Goal: Book appointment/travel/reservation

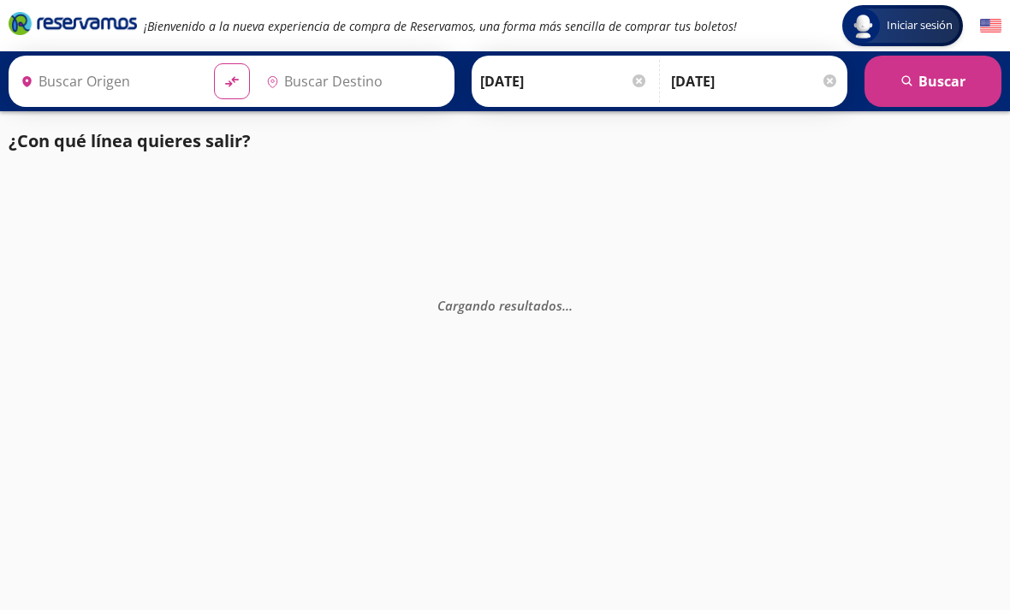
type input "[GEOGRAPHIC_DATA], [GEOGRAPHIC_DATA]"
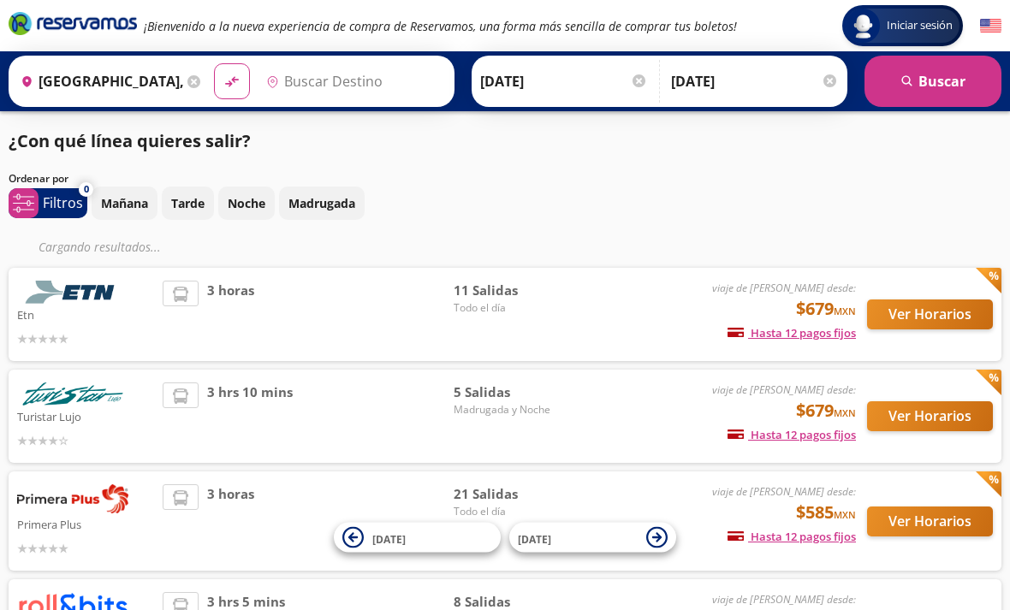
type input "[GEOGRAPHIC_DATA], [GEOGRAPHIC_DATA]"
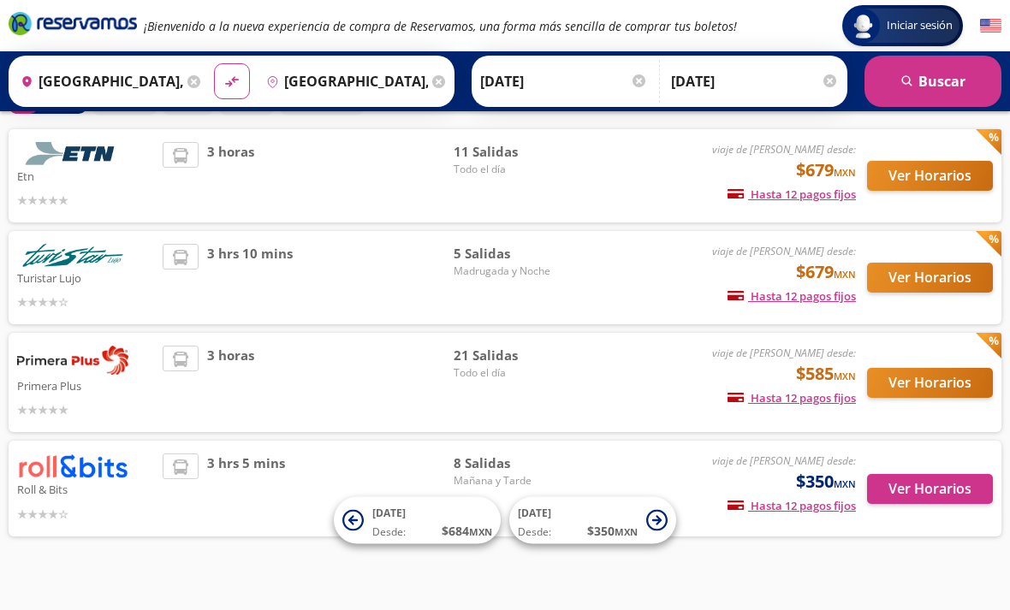
scroll to position [70, 0]
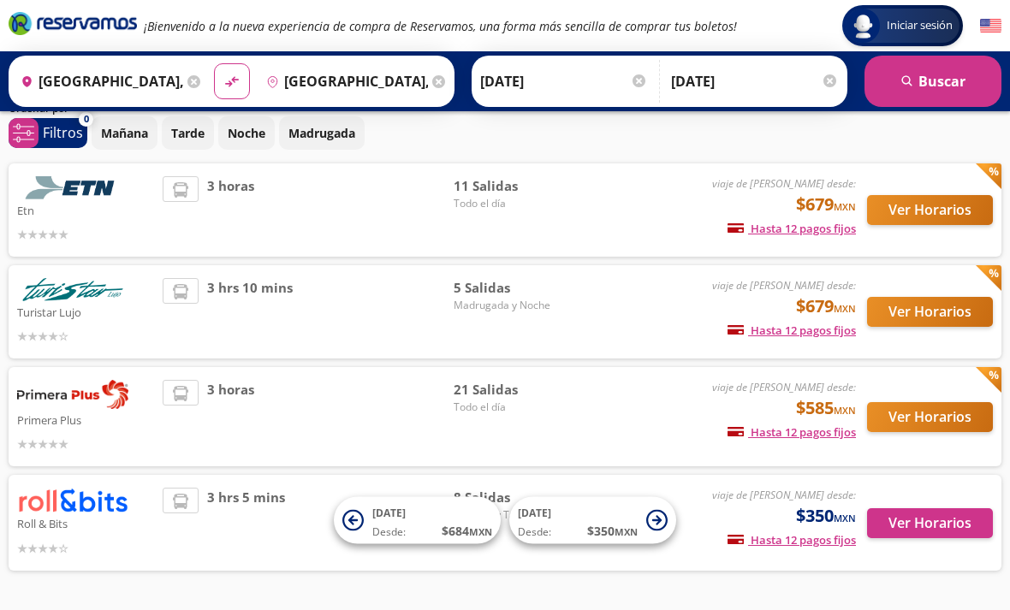
click at [95, 506] on img at bounding box center [72, 500] width 111 height 25
click at [162, 509] on div "Roll & Bits viaje de ida desde: $350 MXN Hasta 12 pagos fijos Pagos fijos en co…" at bounding box center [505, 522] width 976 height 69
click at [933, 516] on button "Ver Horarios" at bounding box center [930, 524] width 126 height 30
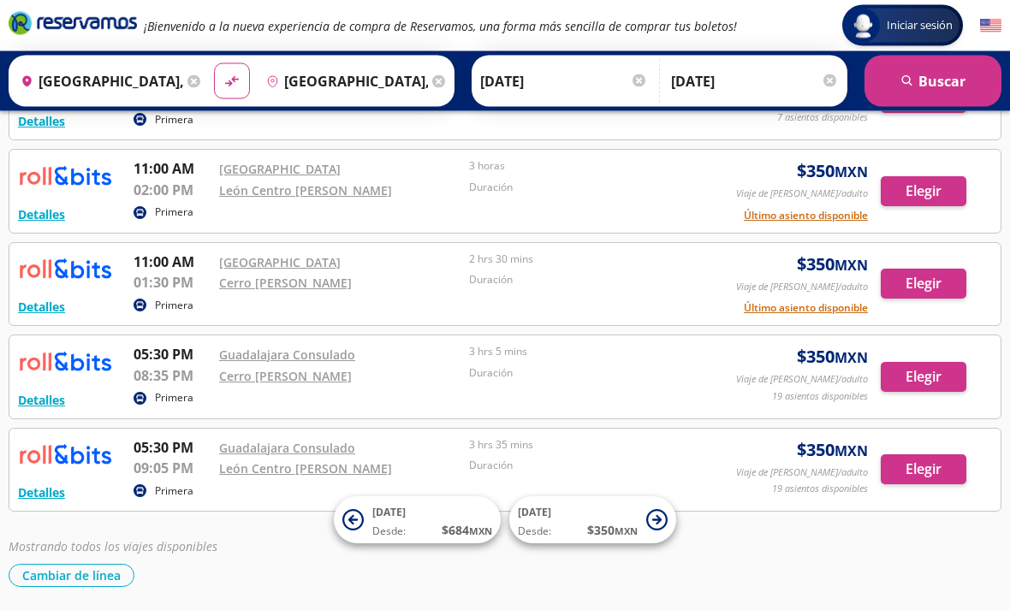
scroll to position [428, 0]
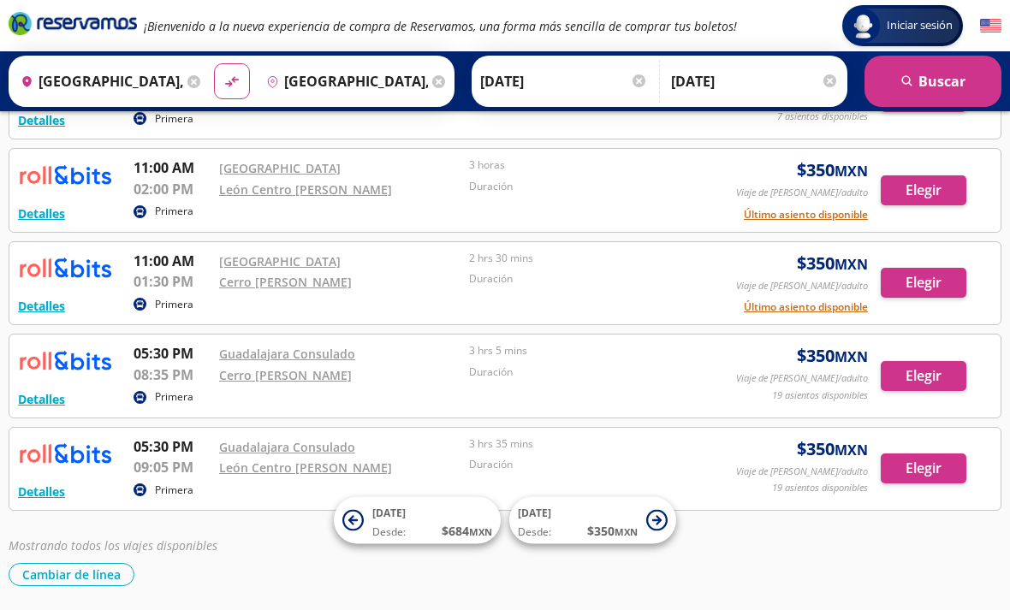
click at [781, 455] on div "Detalles Primera 05:30 PM Guadalajara Consulado 09:05 PM León Centro [PERSON_NA…" at bounding box center [505, 470] width 974 height 66
click at [930, 466] on button "Elegir" at bounding box center [924, 469] width 86 height 30
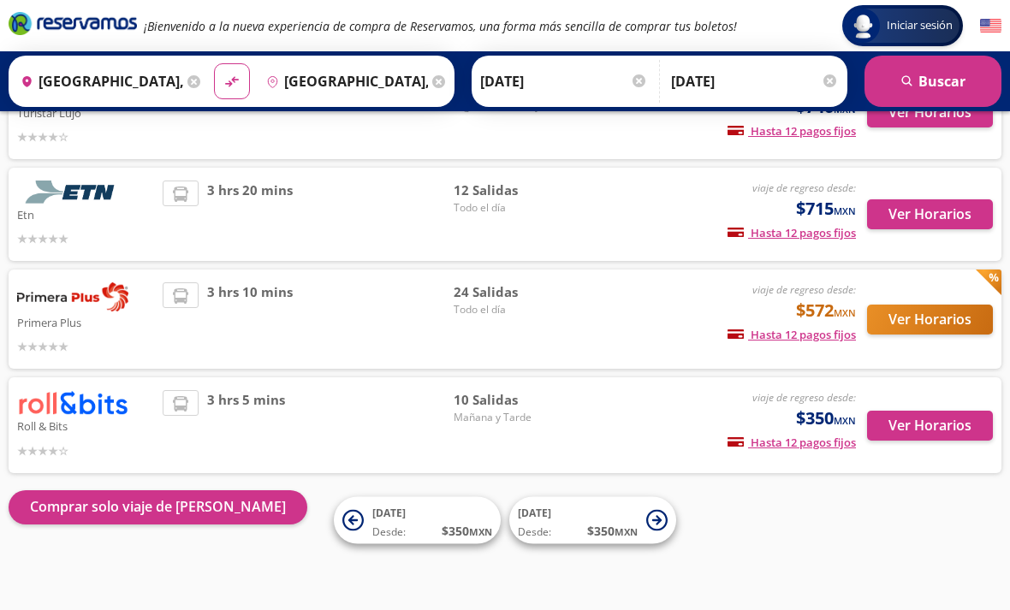
scroll to position [111, 0]
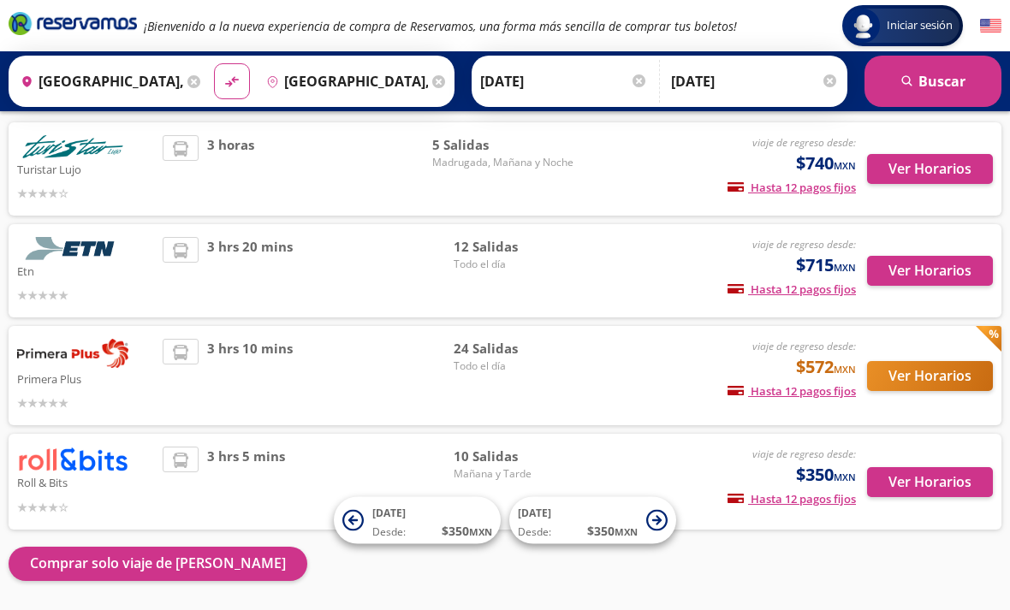
click at [925, 480] on button "Ver Horarios" at bounding box center [930, 482] width 126 height 30
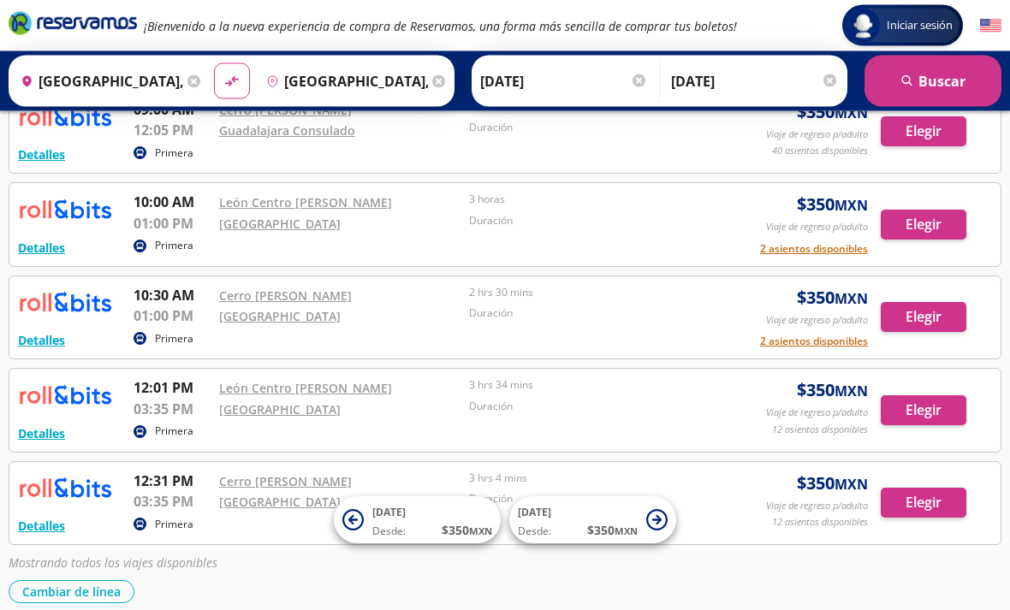
scroll to position [691, 0]
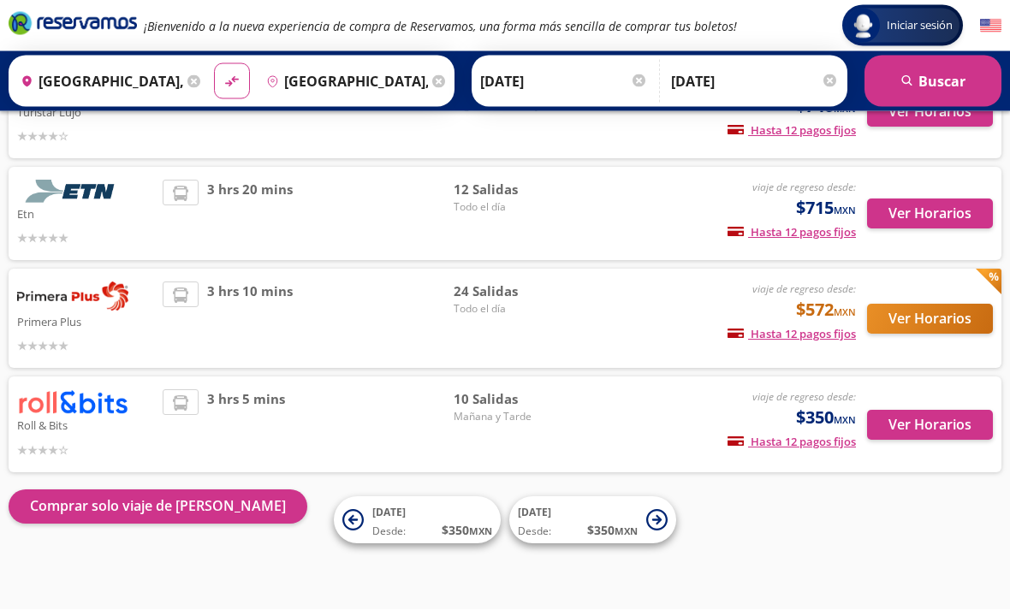
scroll to position [111, 0]
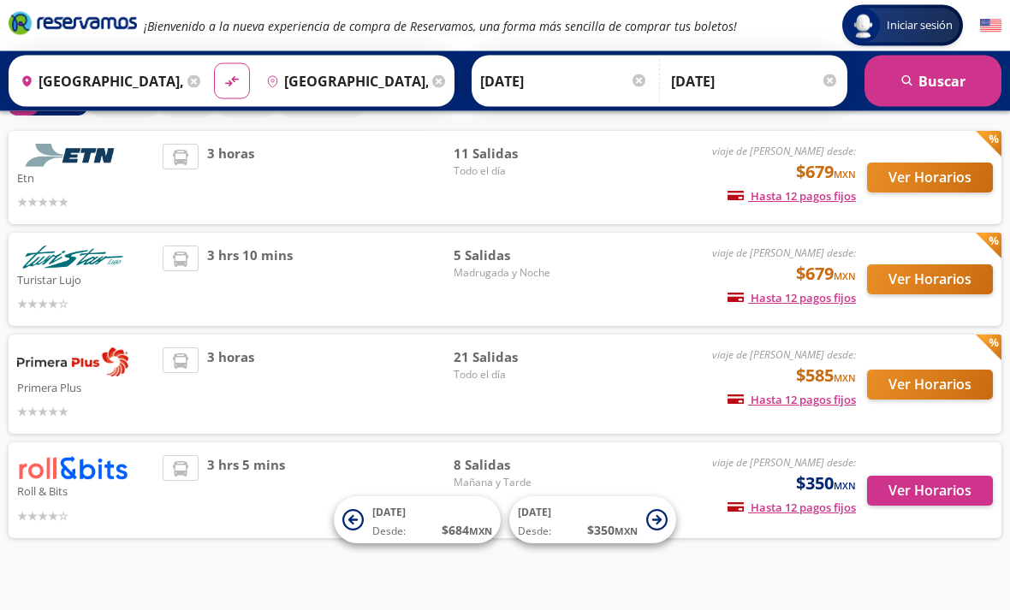
scroll to position [49, 0]
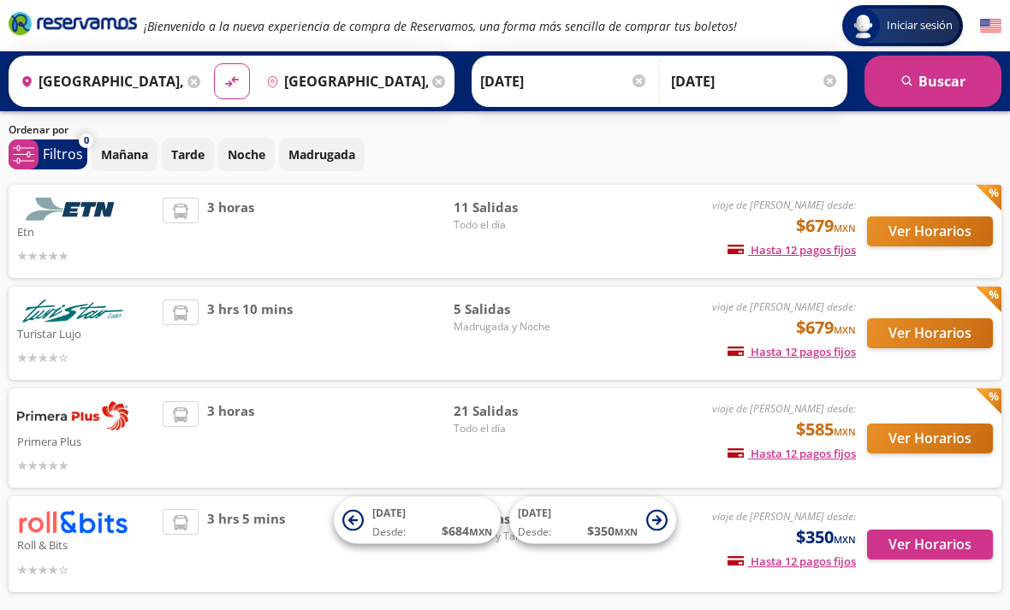
click at [923, 241] on button "Ver Horarios" at bounding box center [930, 232] width 126 height 30
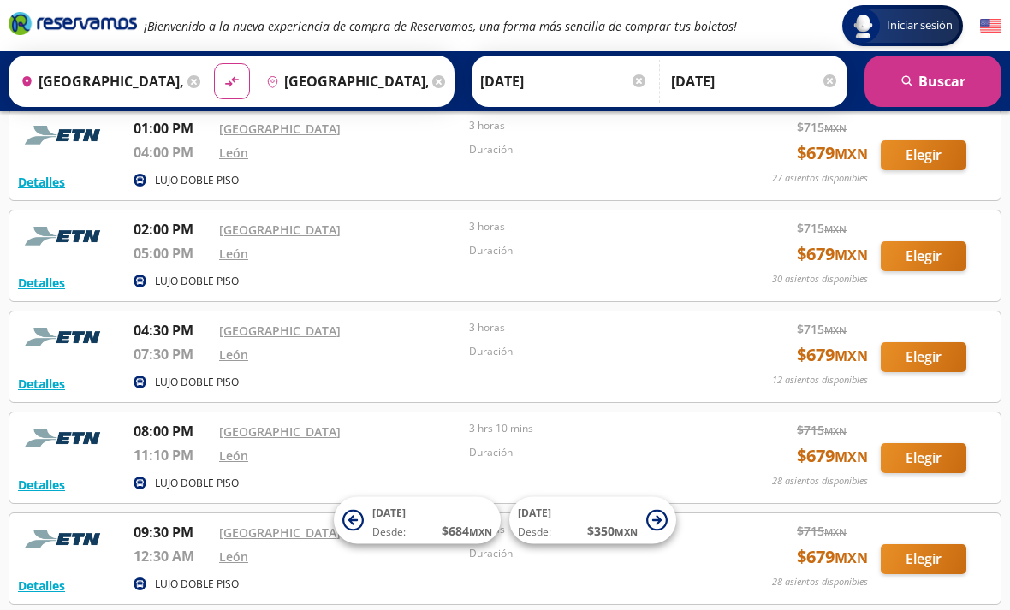
scroll to position [701, 0]
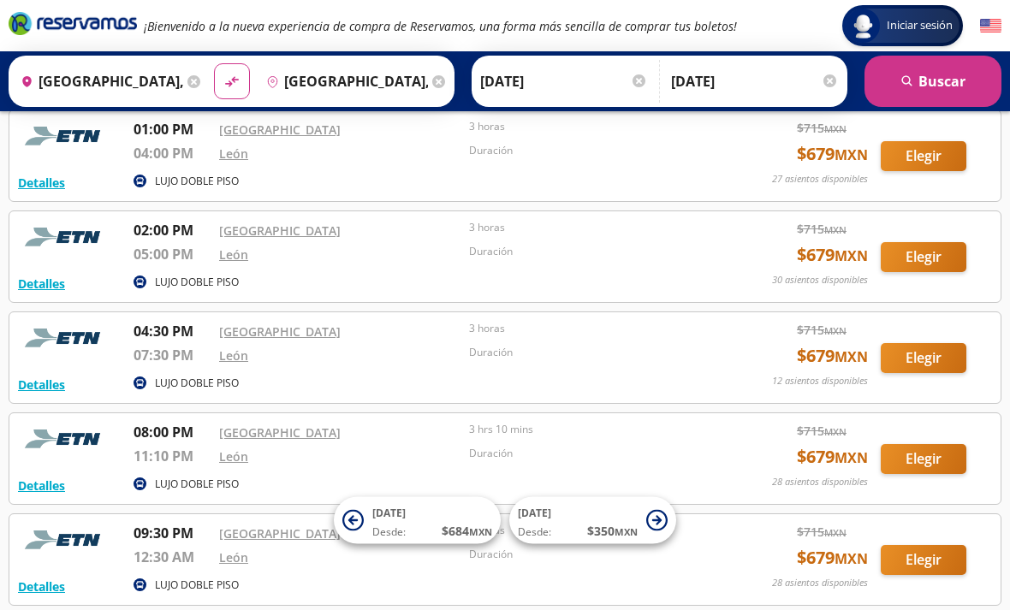
click at [938, 356] on button "Elegir" at bounding box center [924, 358] width 86 height 30
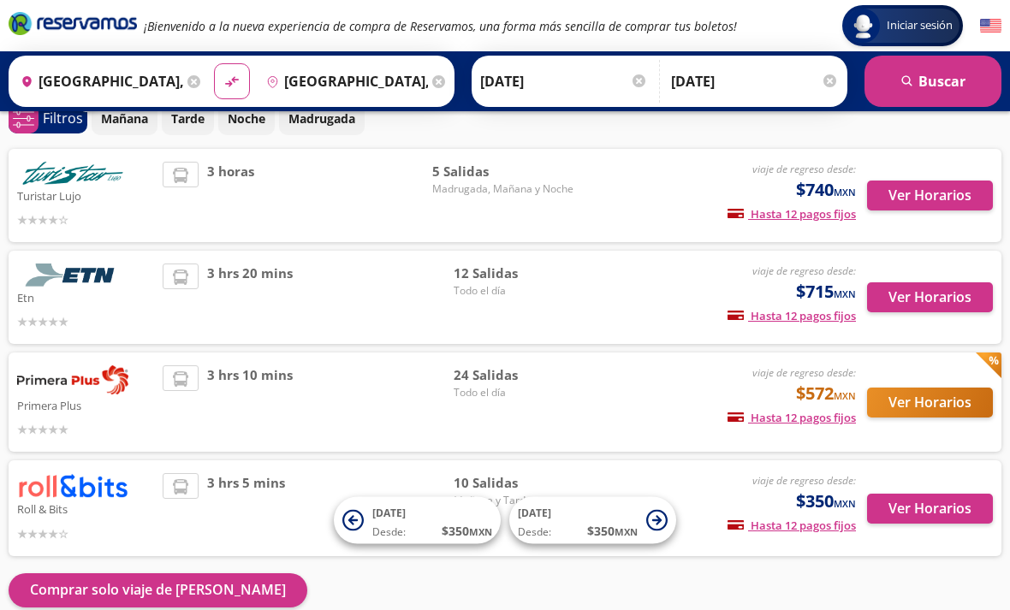
scroll to position [111, 0]
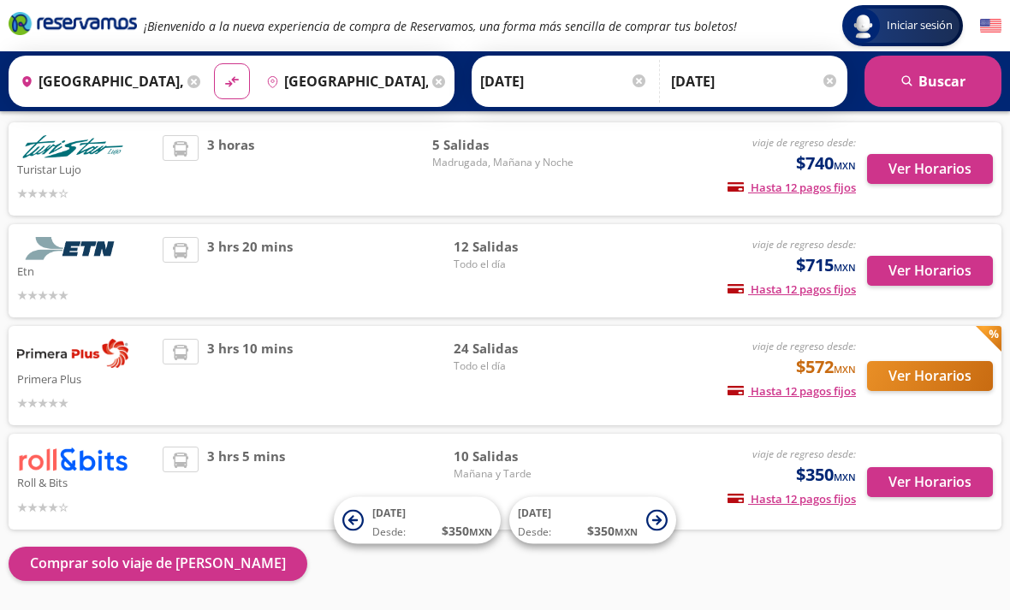
click at [943, 375] on button "Ver Horarios" at bounding box center [930, 376] width 126 height 30
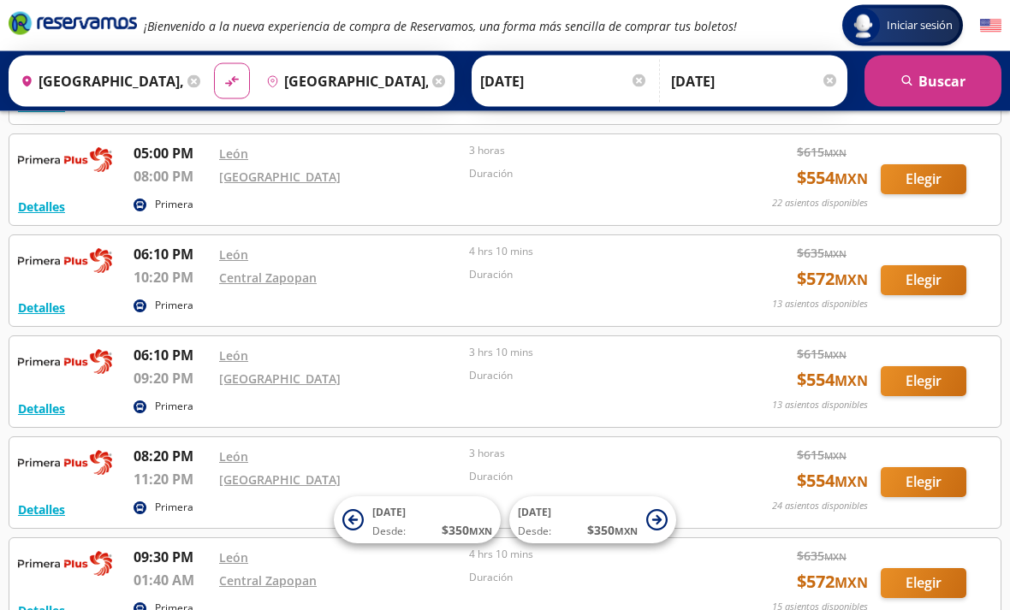
scroll to position [1876, 0]
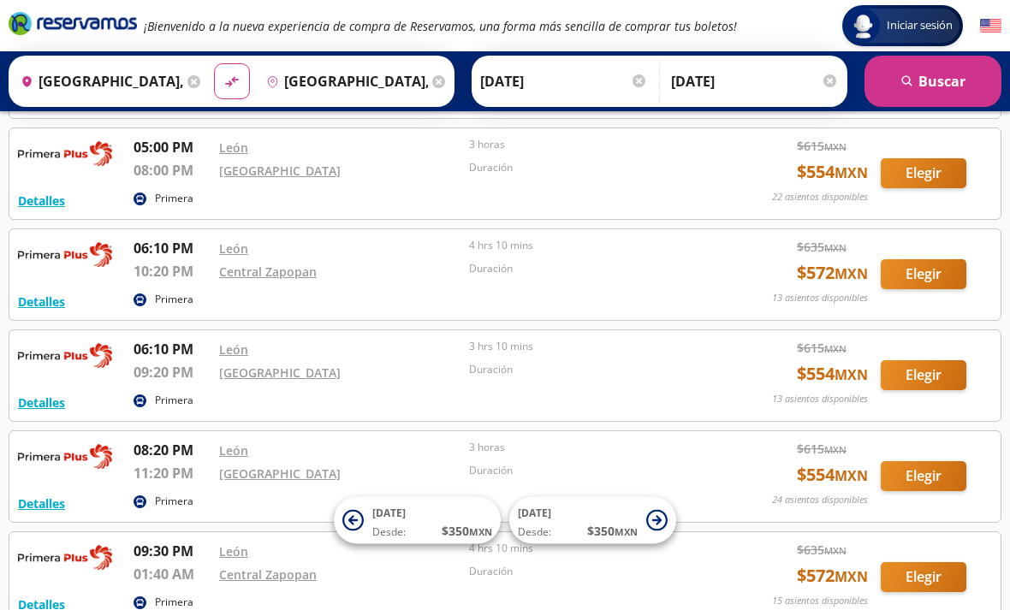
click at [935, 372] on button "Elegir" at bounding box center [924, 375] width 86 height 30
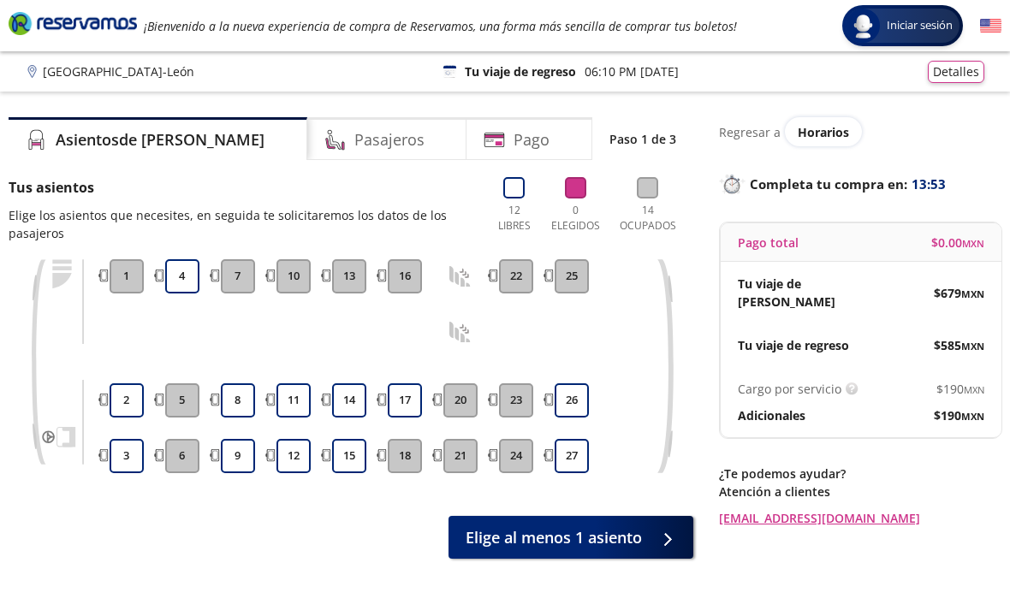
click at [190, 279] on button "4" at bounding box center [182, 276] width 34 height 34
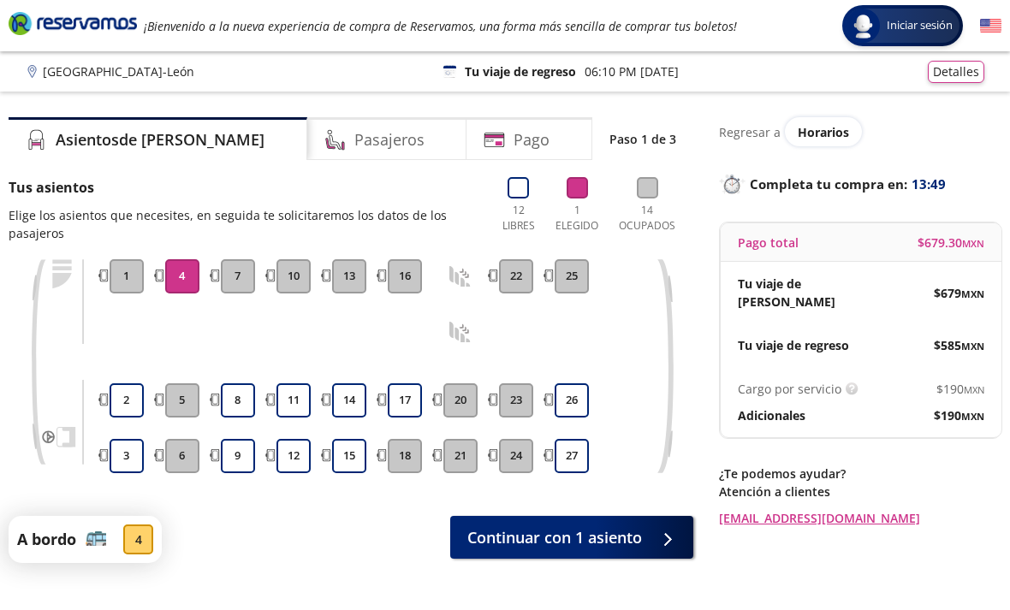
click at [663, 538] on icon at bounding box center [665, 539] width 13 height 13
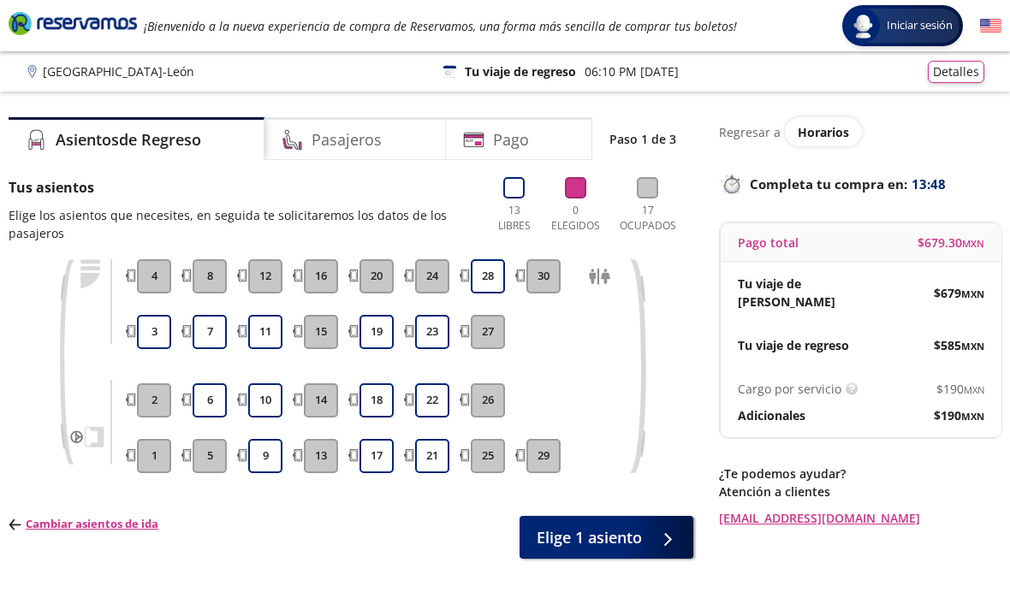
click at [668, 535] on div at bounding box center [664, 537] width 26 height 21
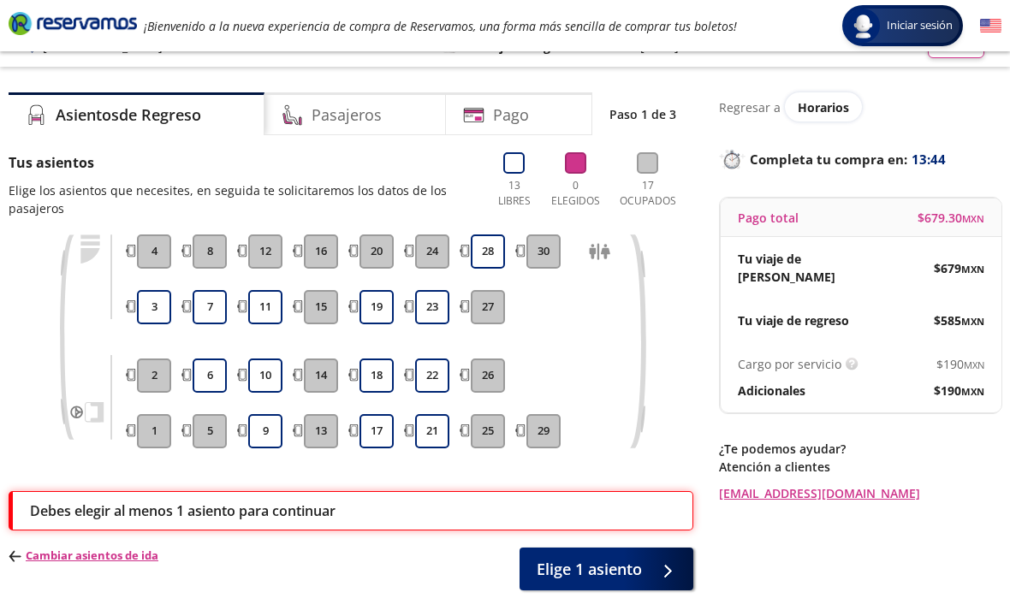
scroll to position [24, 0]
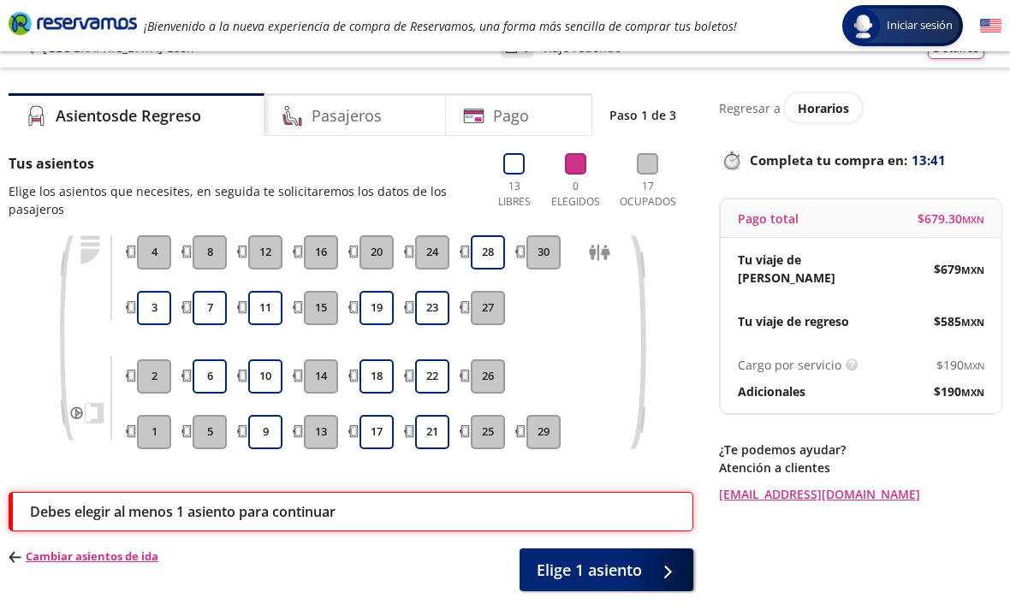
click at [162, 310] on button "3" at bounding box center [154, 308] width 34 height 34
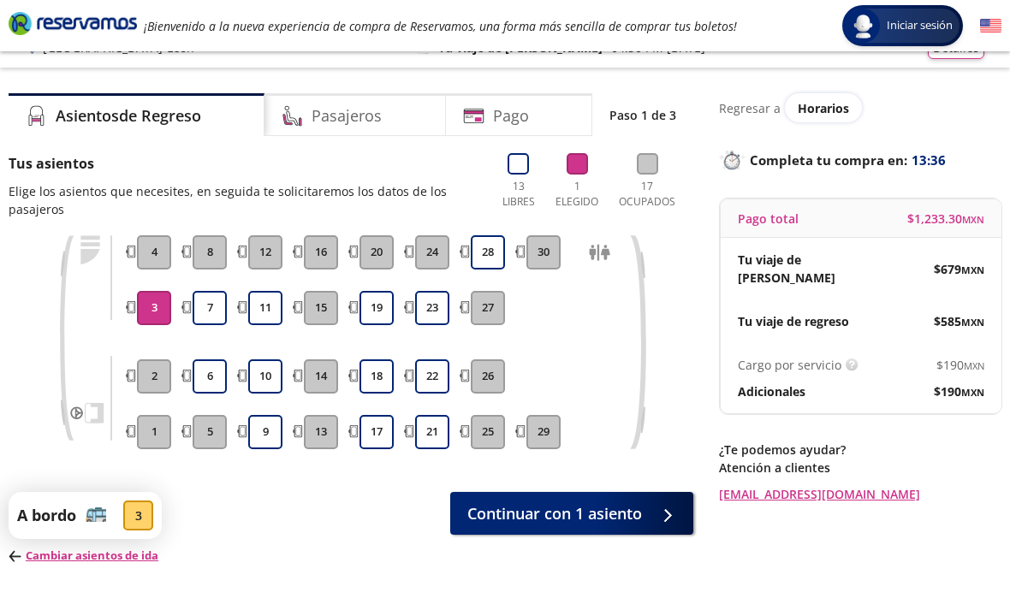
click at [673, 517] on div at bounding box center [664, 513] width 26 height 21
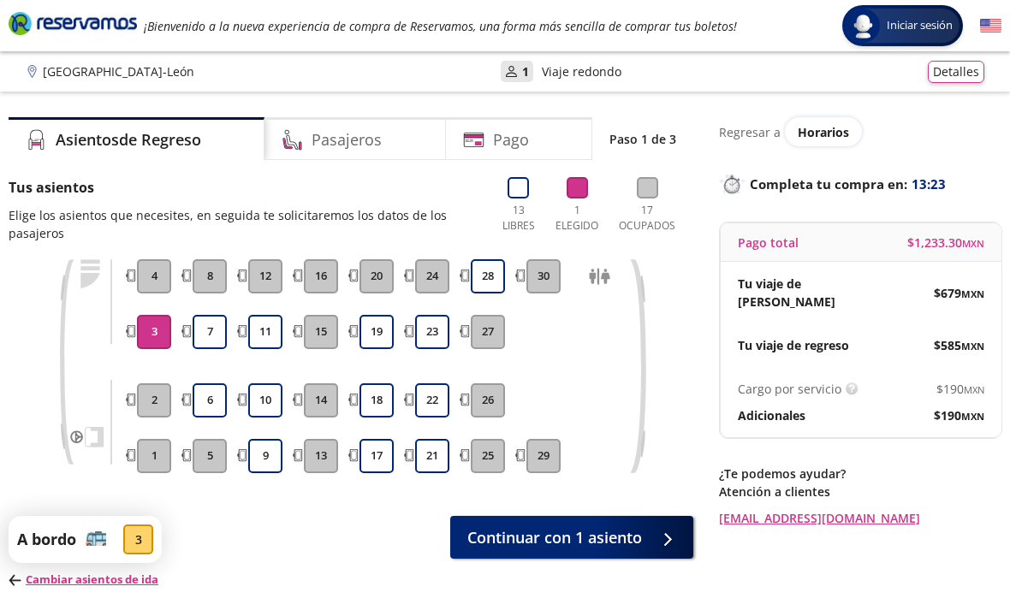
scroll to position [55, 0]
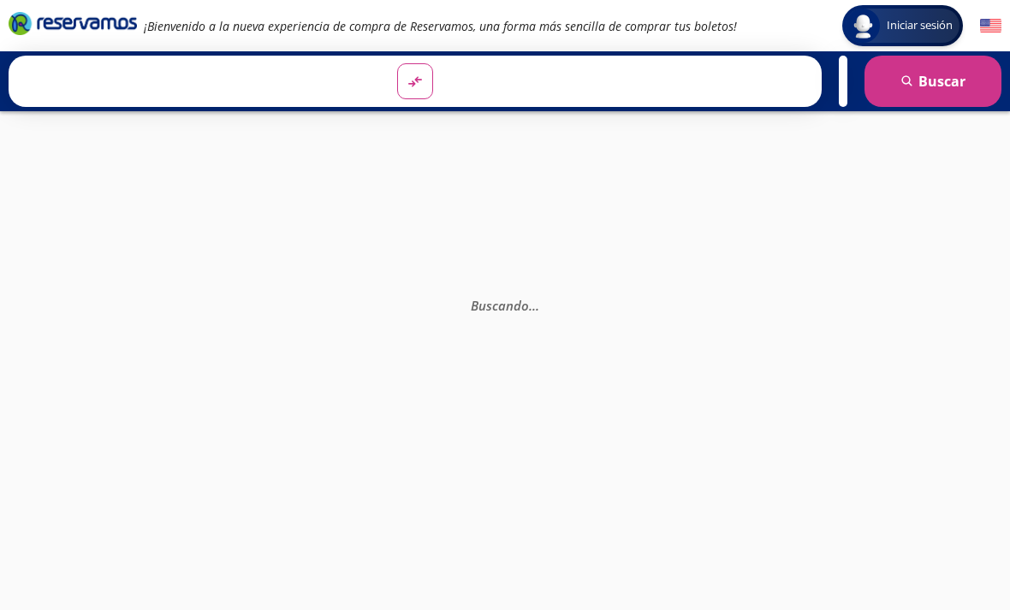
scroll to position [61, 0]
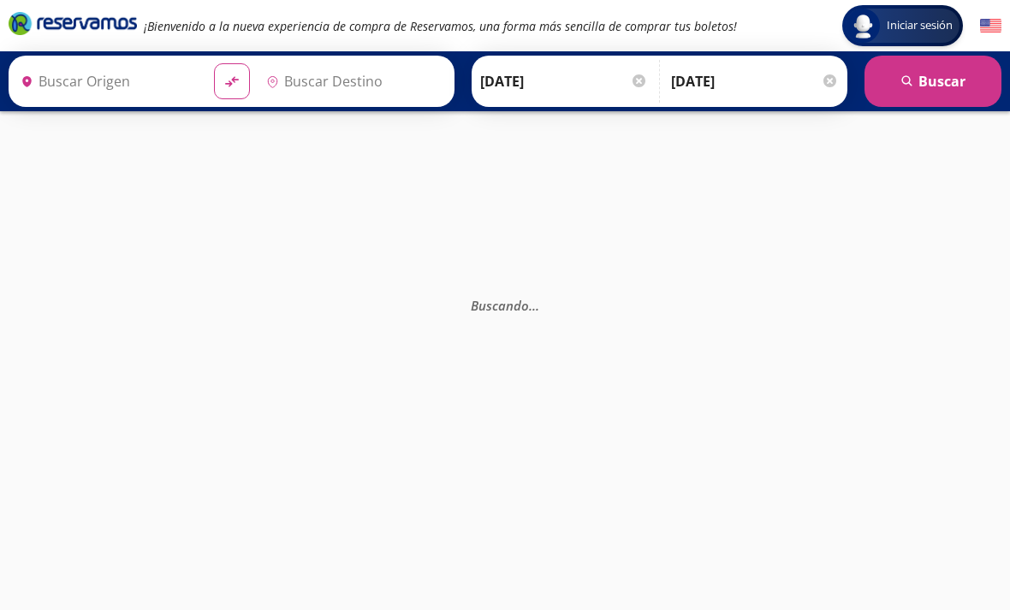
type input "[GEOGRAPHIC_DATA], [GEOGRAPHIC_DATA]"
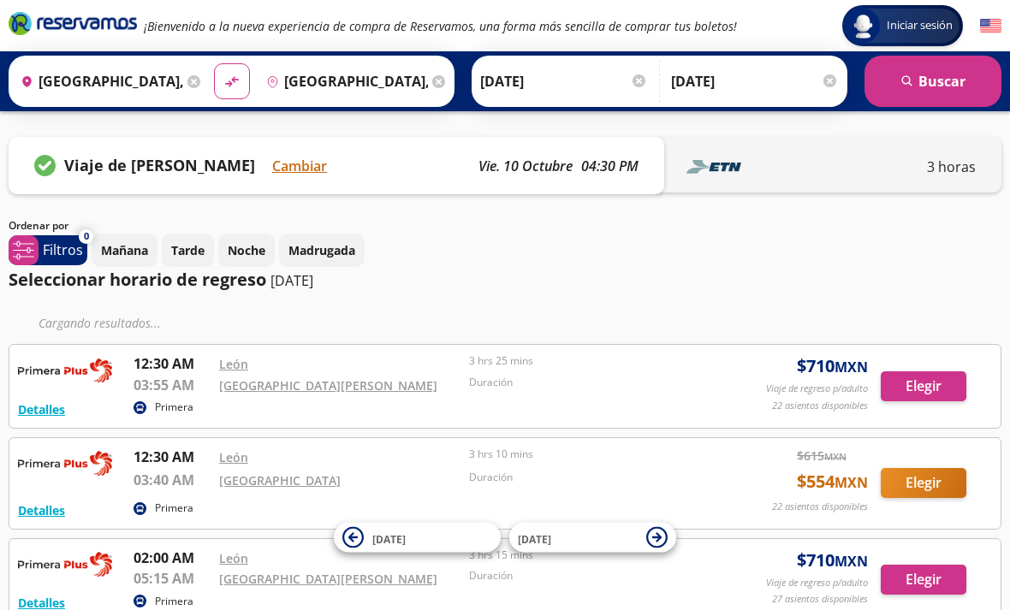
scroll to position [61, 0]
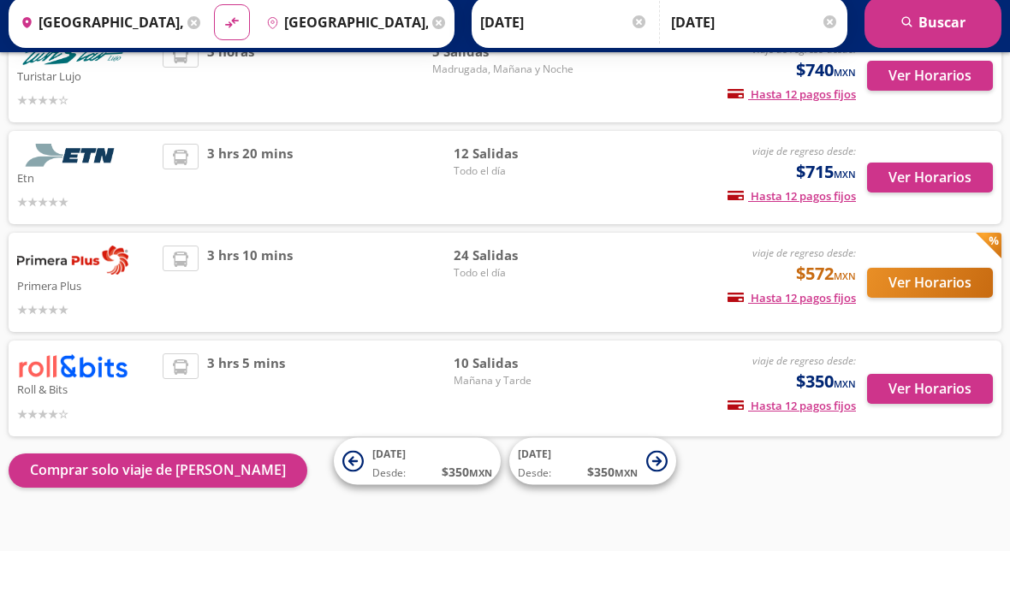
scroll to position [111, 0]
